Goal: Information Seeking & Learning: Find contact information

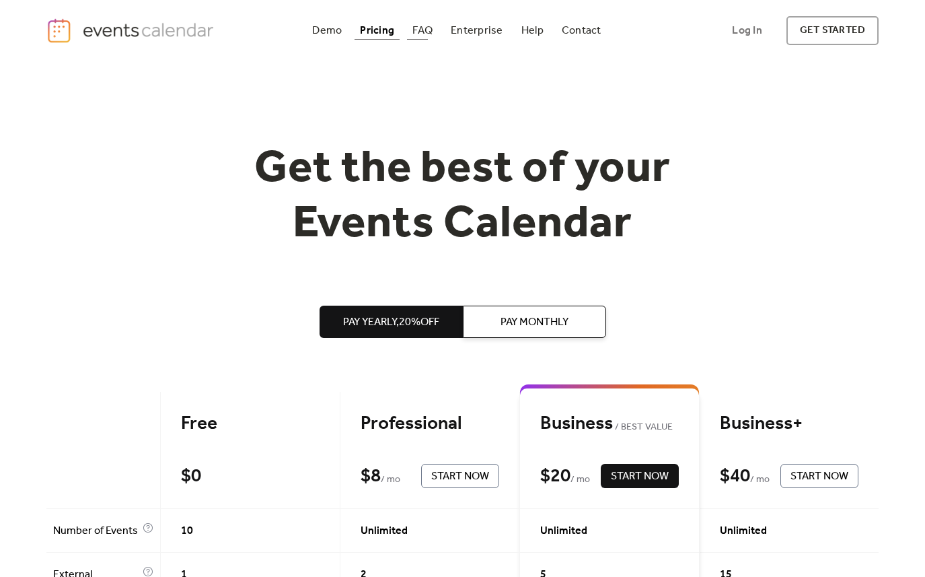
click at [430, 28] on div "FAQ" at bounding box center [422, 30] width 20 height 7
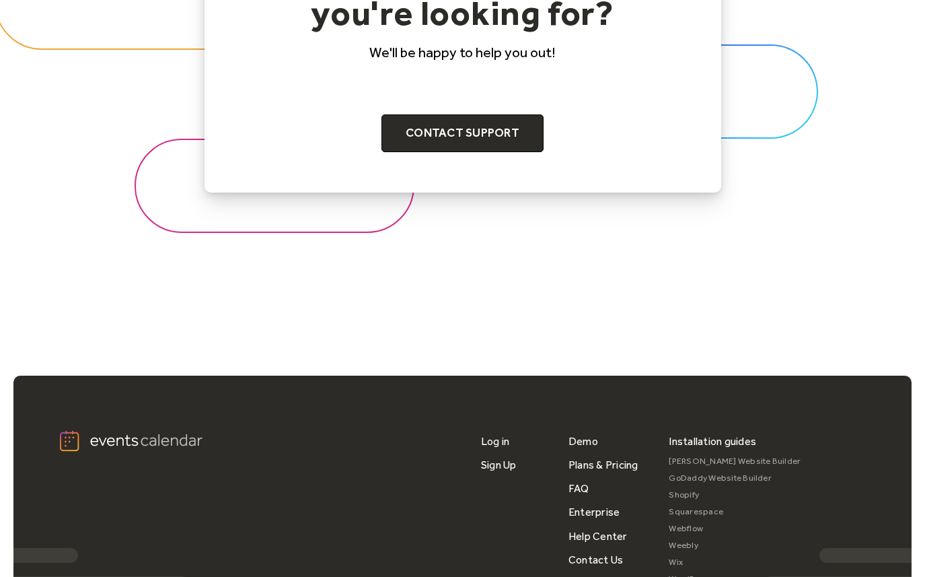
scroll to position [1660, 0]
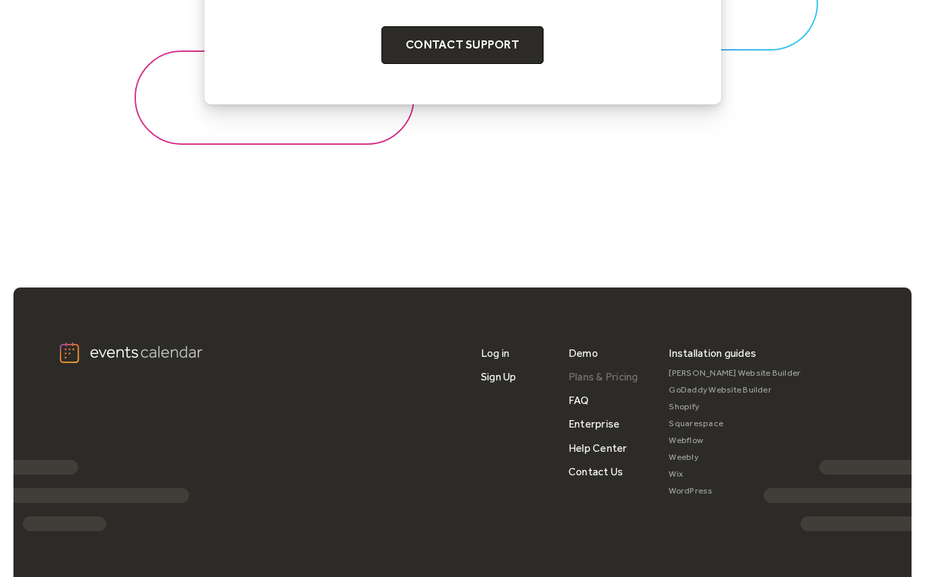
click at [587, 377] on link "Plans & Pricing" at bounding box center [603, 377] width 70 height 24
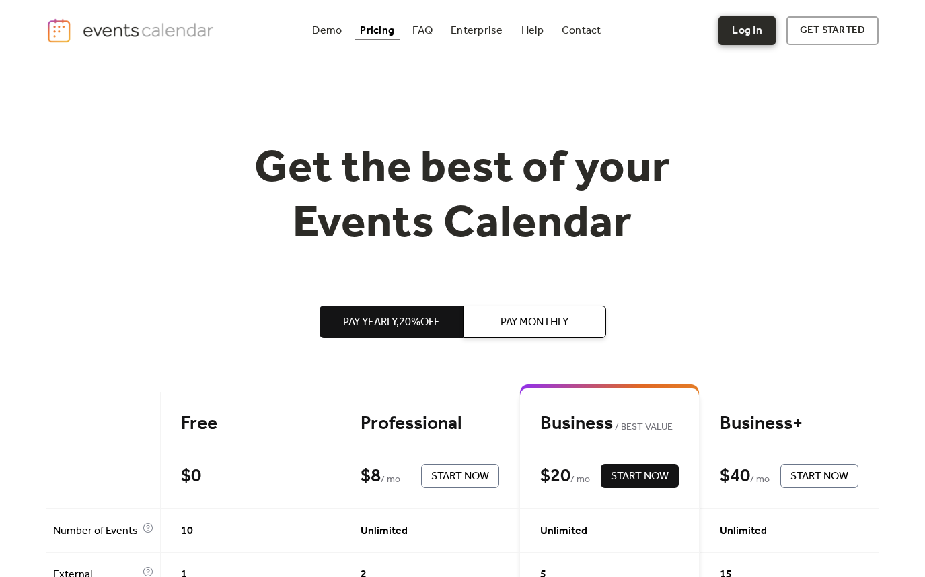
click at [746, 31] on link "Log In" at bounding box center [746, 30] width 57 height 29
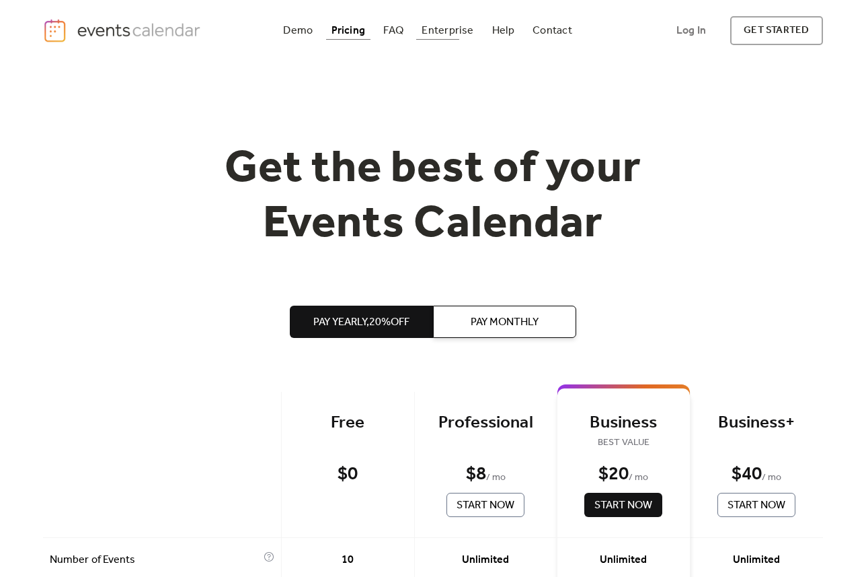
click at [400, 27] on div "FAQ" at bounding box center [393, 30] width 20 height 7
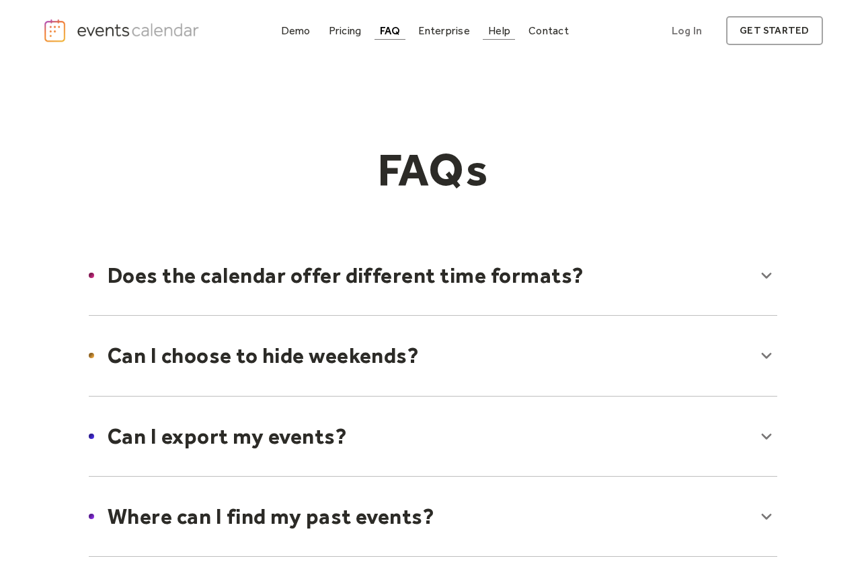
click at [501, 30] on div "Help" at bounding box center [499, 30] width 22 height 7
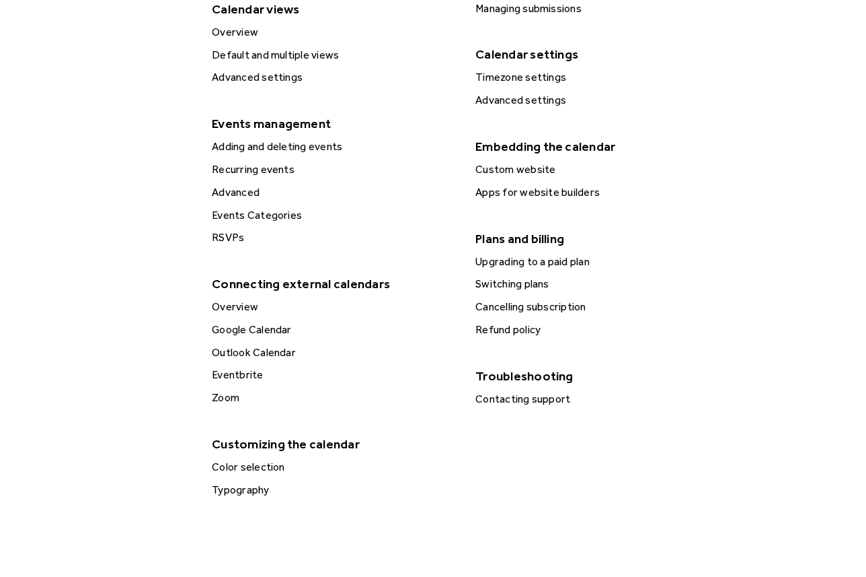
scroll to position [441, 0]
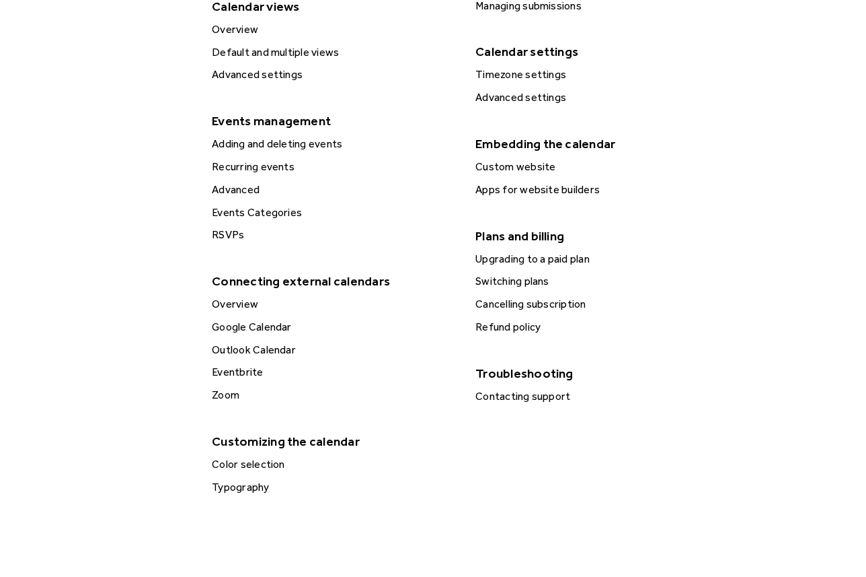
click at [523, 326] on div "Refund policy" at bounding box center [598, 326] width 252 height 17
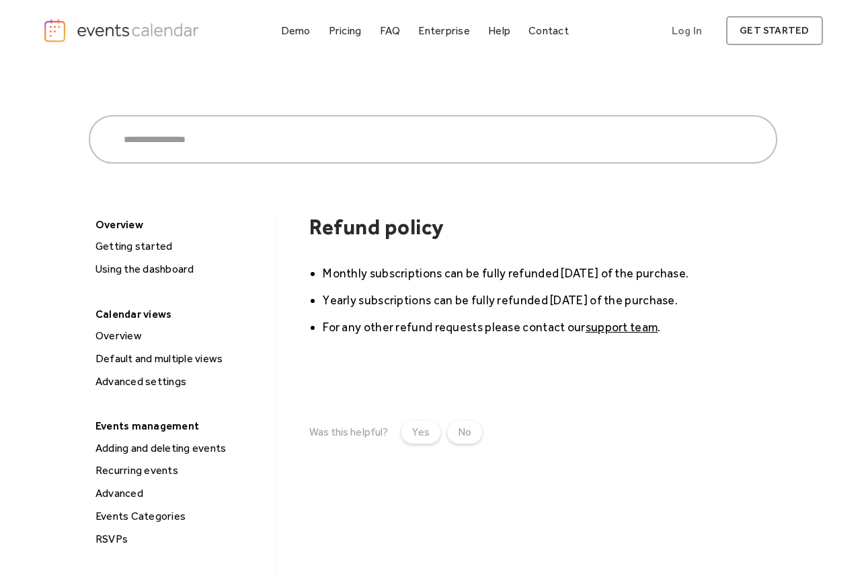
click at [625, 322] on link "support team" at bounding box center [622, 327] width 73 height 14
